Goal: Information Seeking & Learning: Learn about a topic

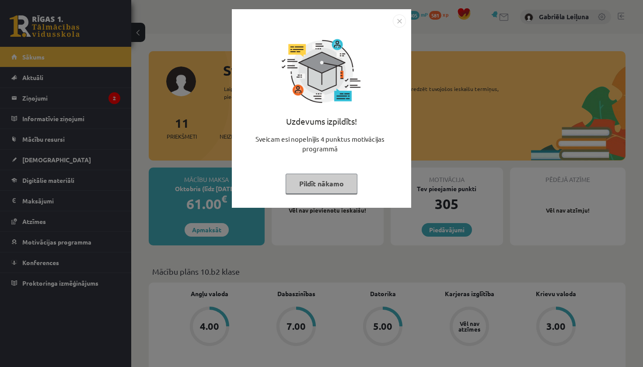
click at [397, 21] on img "Close" at bounding box center [399, 20] width 13 height 13
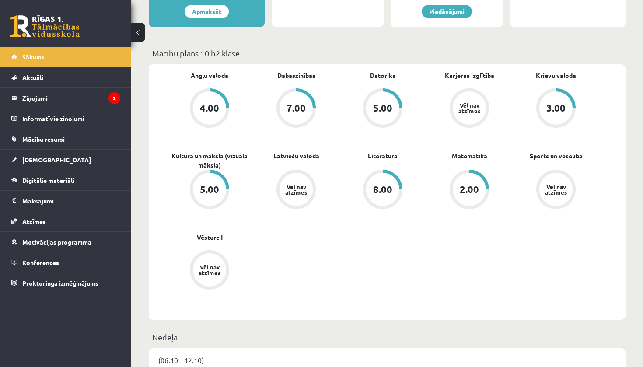
scroll to position [219, 0]
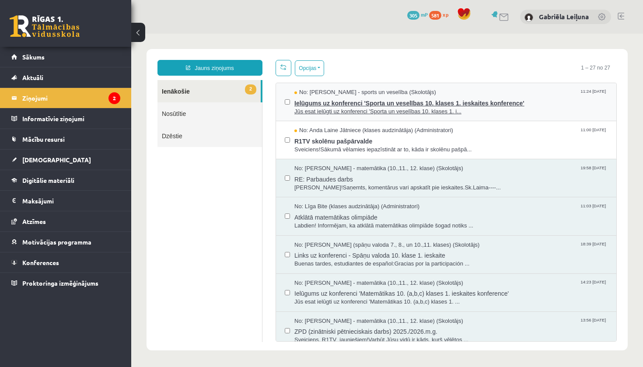
drag, startPoint x: 176, startPoint y: 71, endPoint x: 182, endPoint y: 69, distance: 6.4
click at [313, 103] on span "Ielūgums uz konferenci 'Sporta un veselības 10. klases 1. ieskaites konference'" at bounding box center [451, 102] width 313 height 11
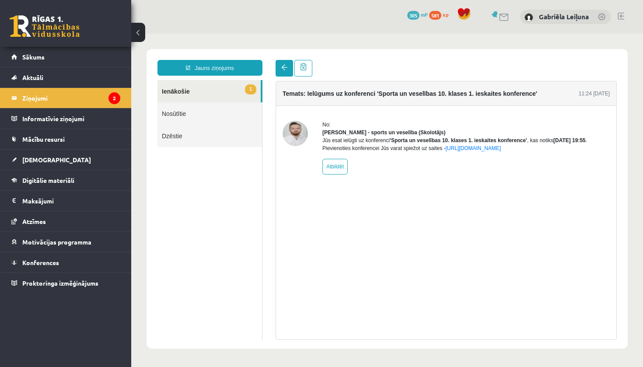
click at [282, 70] on span at bounding box center [284, 67] width 6 height 6
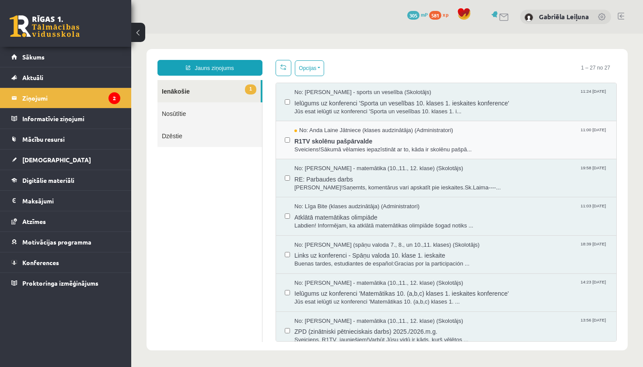
drag, startPoint x: 316, startPoint y: 135, endPoint x: 306, endPoint y: 124, distance: 14.9
click at [314, 134] on div "No: Anda Laine Jātniece (klases audzinātāja) (Administratori) 11:00 08/10/2025 …" at bounding box center [451, 140] width 313 height 27
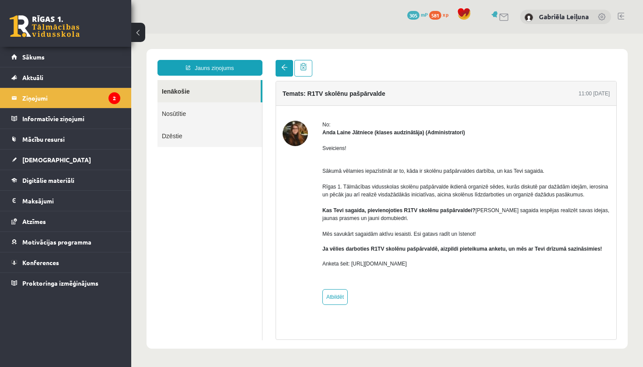
click at [281, 66] on link at bounding box center [285, 68] width 18 height 17
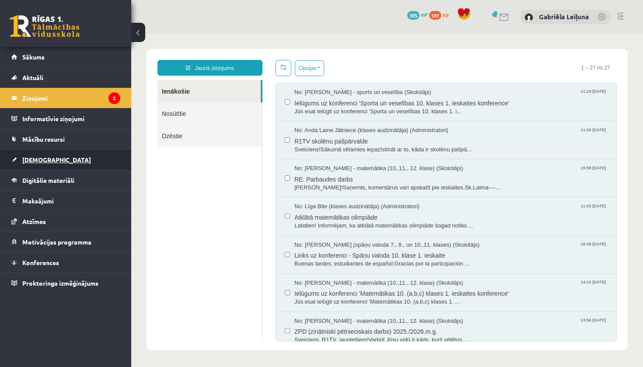
click at [60, 167] on link "[DEMOGRAPHIC_DATA]" at bounding box center [65, 160] width 109 height 20
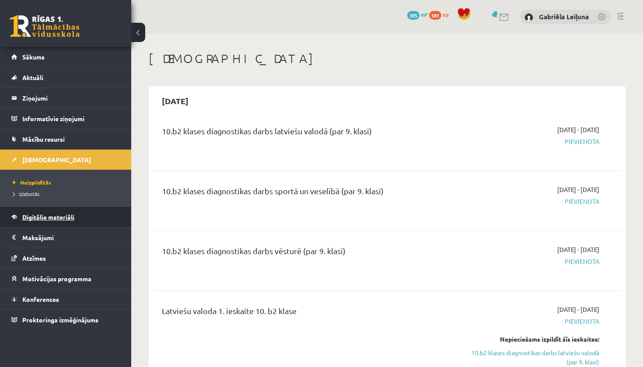
click at [49, 217] on span "Digitālie materiāli" at bounding box center [48, 217] width 52 height 8
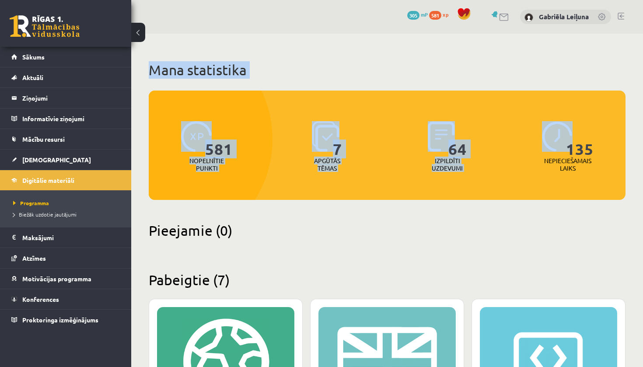
drag, startPoint x: 643, startPoint y: 55, endPoint x: 643, endPoint y: 127, distance: 71.8
